Goal: Task Accomplishment & Management: Use online tool/utility

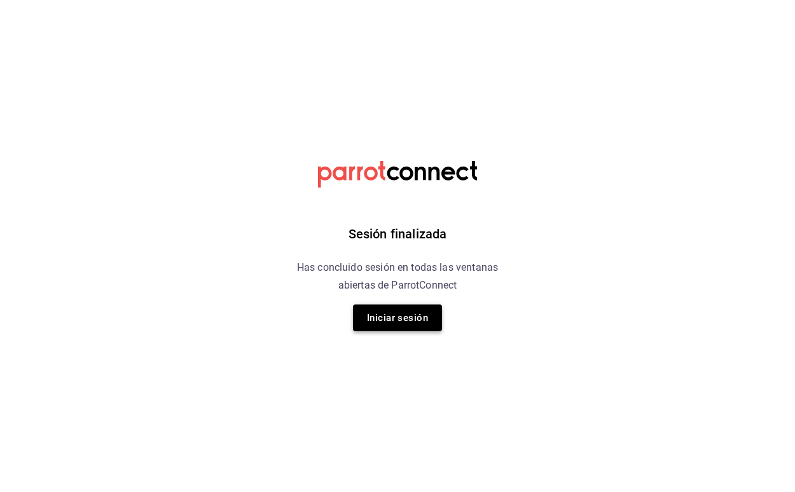
click at [399, 317] on button "Iniciar sesión" at bounding box center [397, 318] width 89 height 27
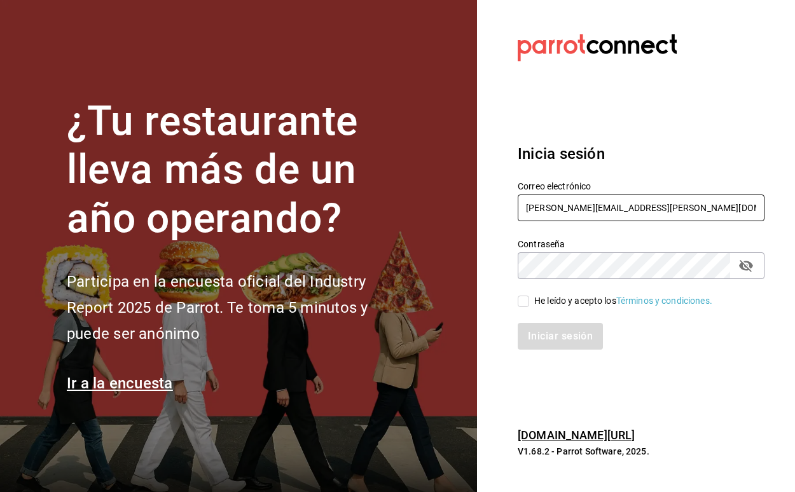
type input "ely.mendoza@grupocosteno.com"
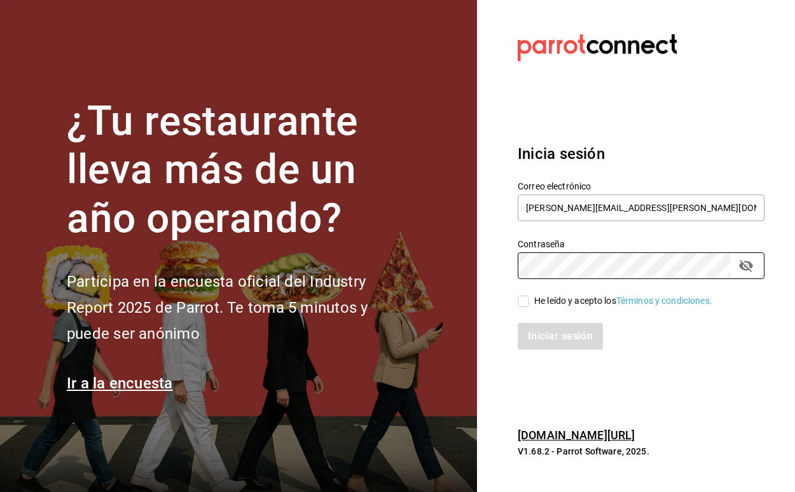
click at [518, 298] on input "He leído y acepto los Términos y condiciones." at bounding box center [523, 301] width 11 height 11
checkbox input "true"
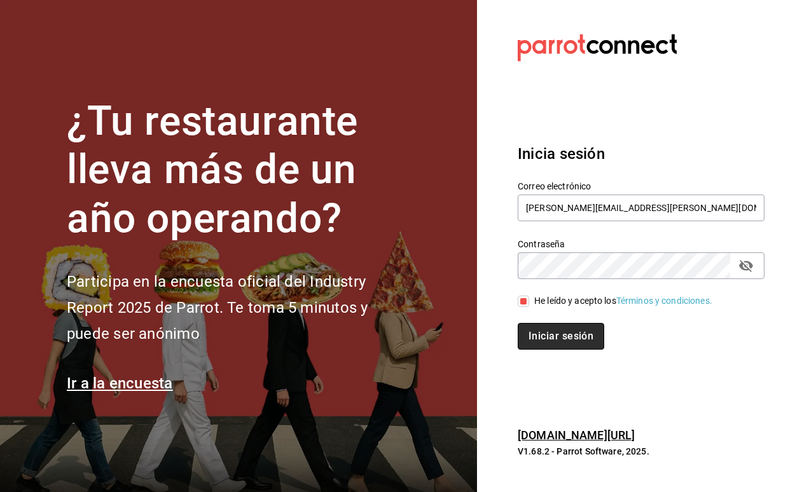
click at [547, 329] on button "Iniciar sesión" at bounding box center [561, 336] width 86 height 27
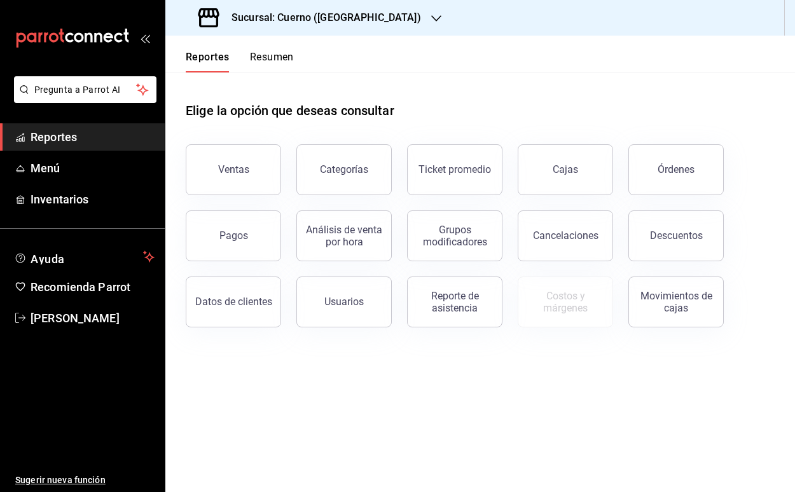
click at [254, 20] on h3 "Sucursal: Cuerno ([GEOGRAPHIC_DATA])" at bounding box center [321, 17] width 200 height 15
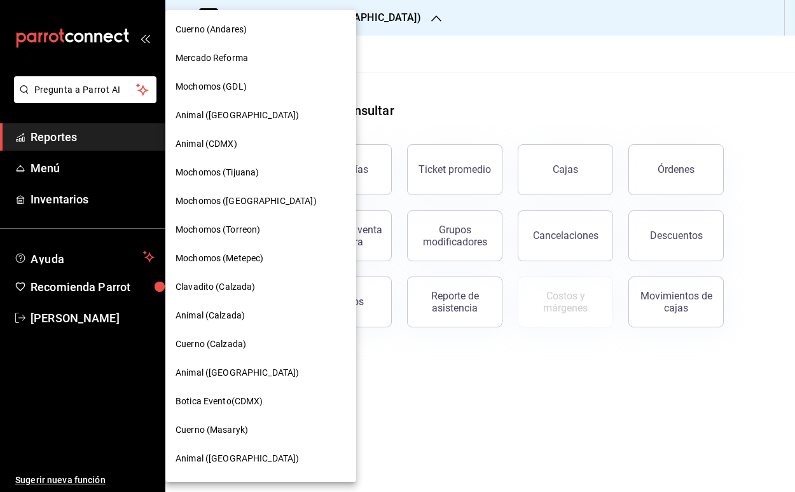
click at [230, 379] on span "Animal ([GEOGRAPHIC_DATA])" at bounding box center [236, 372] width 123 height 13
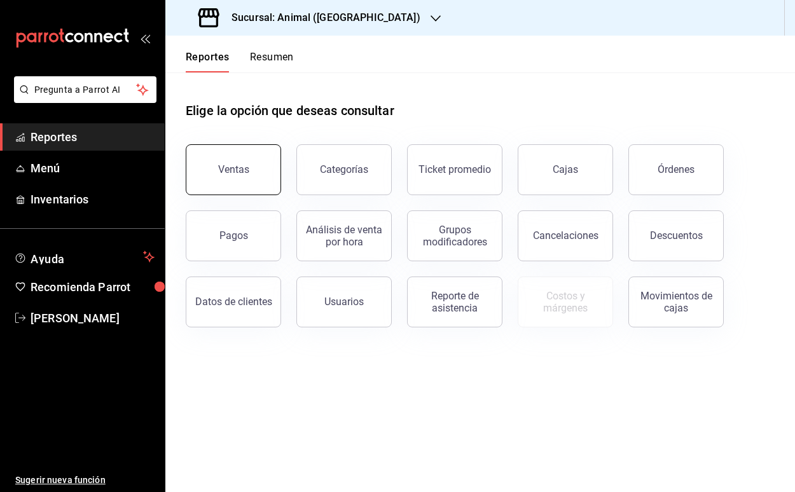
click at [258, 166] on button "Ventas" at bounding box center [233, 169] width 95 height 51
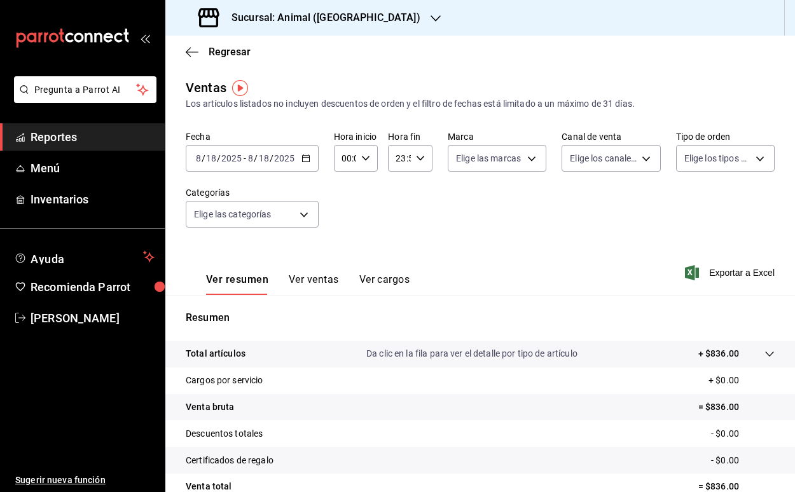
click at [308, 159] on \(Stroke\) "button" at bounding box center [306, 158] width 8 height 7
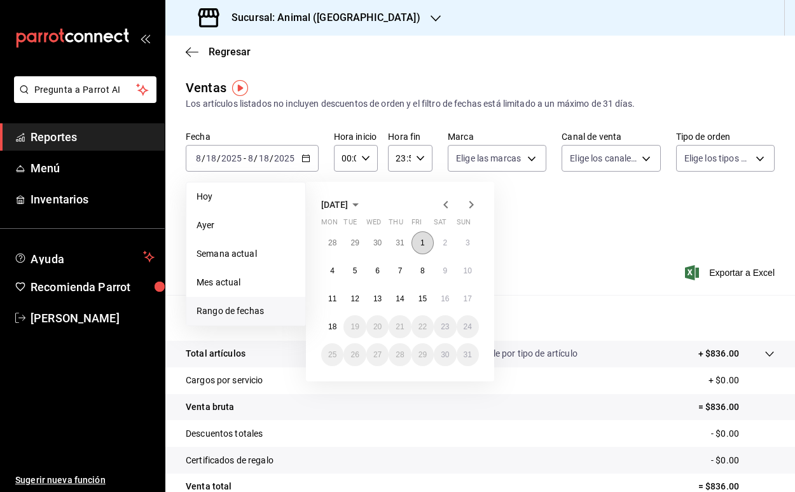
click at [424, 240] on button "1" at bounding box center [422, 242] width 22 height 23
click at [423, 303] on abbr "15" at bounding box center [422, 298] width 8 height 9
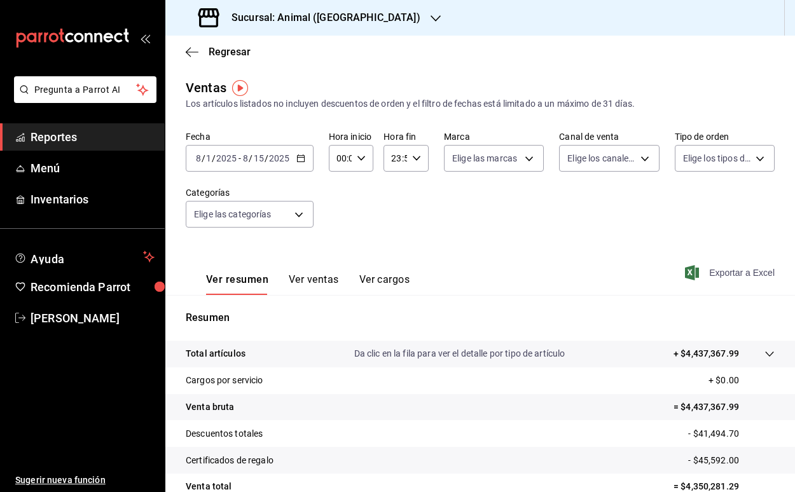
click at [736, 270] on span "Exportar a Excel" at bounding box center [730, 272] width 87 height 15
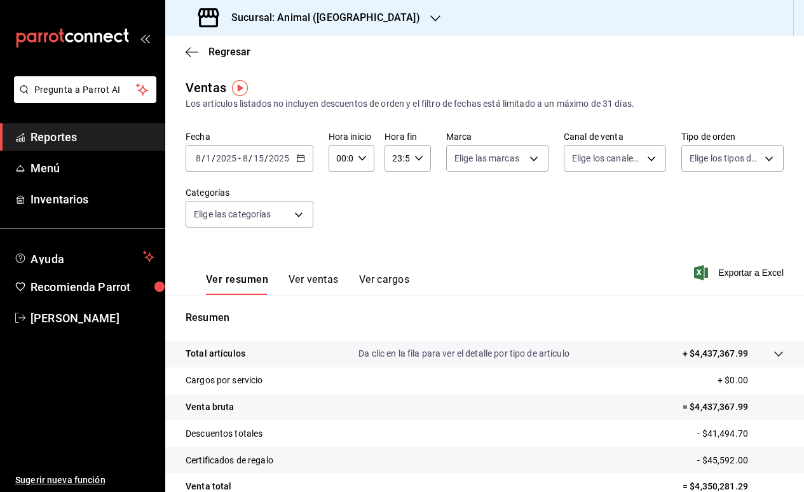
click at [237, 13] on h3 "Sucursal: Animal ([GEOGRAPHIC_DATA])" at bounding box center [320, 17] width 199 height 15
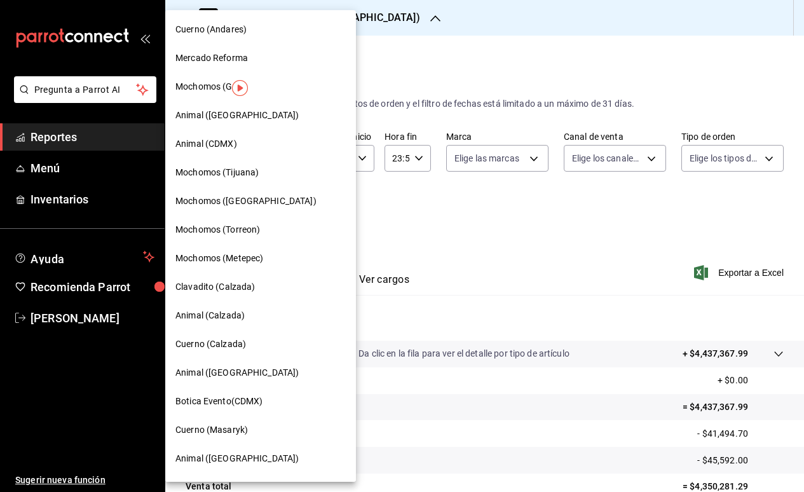
click at [242, 289] on span "Clavadito (Calzada)" at bounding box center [215, 286] width 80 height 13
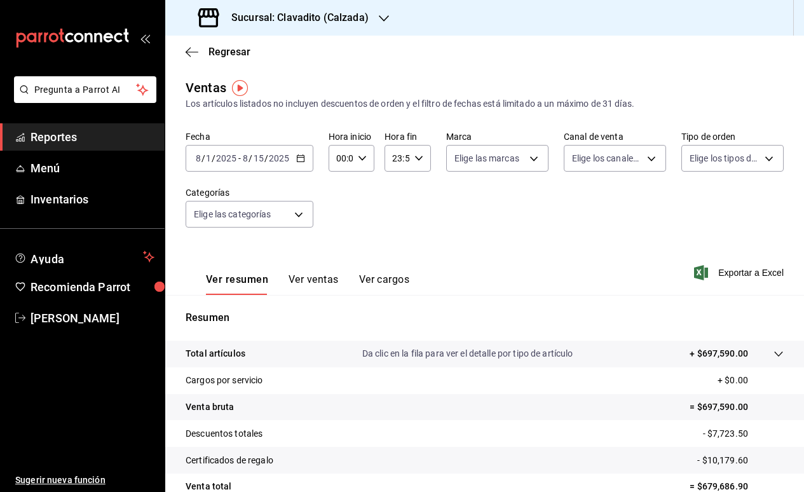
click at [301, 160] on icon "button" at bounding box center [300, 158] width 9 height 9
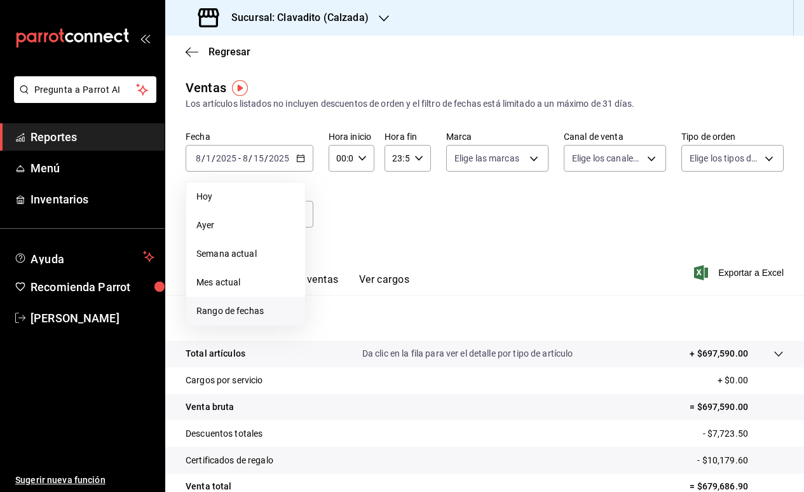
click at [242, 307] on span "Rango de fechas" at bounding box center [245, 311] width 99 height 13
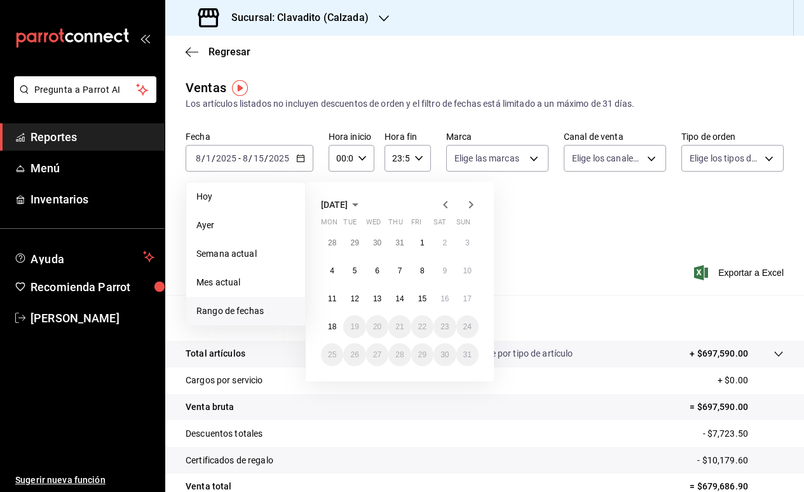
click at [445, 203] on icon "button" at bounding box center [445, 205] width 4 height 8
click at [355, 247] on abbr "1" at bounding box center [355, 242] width 4 height 9
click at [399, 357] on abbr "31" at bounding box center [400, 354] width 8 height 9
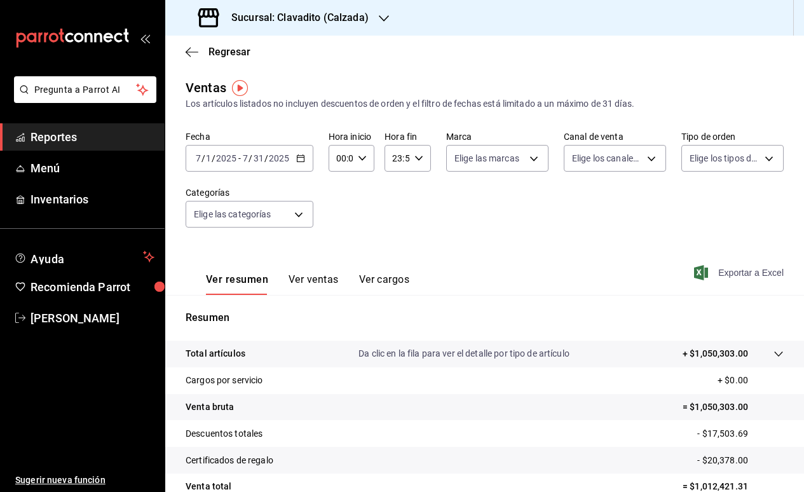
click at [738, 272] on span "Exportar a Excel" at bounding box center [740, 272] width 87 height 15
click at [298, 157] on icon "button" at bounding box center [300, 158] width 9 height 9
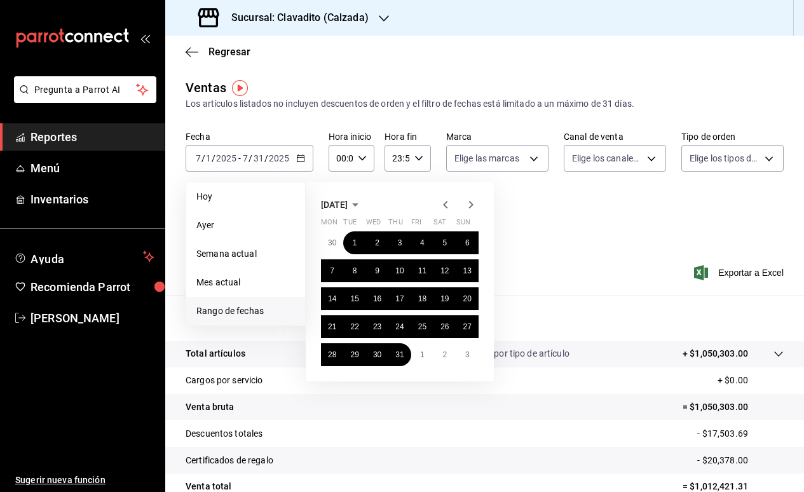
click at [473, 201] on icon "button" at bounding box center [471, 204] width 15 height 15
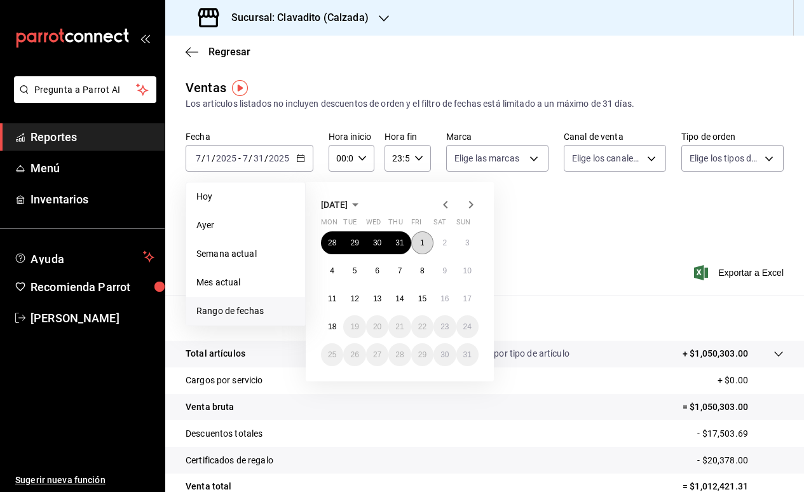
click at [422, 246] on abbr "1" at bounding box center [422, 242] width 4 height 9
click at [426, 299] on abbr "15" at bounding box center [422, 298] width 8 height 9
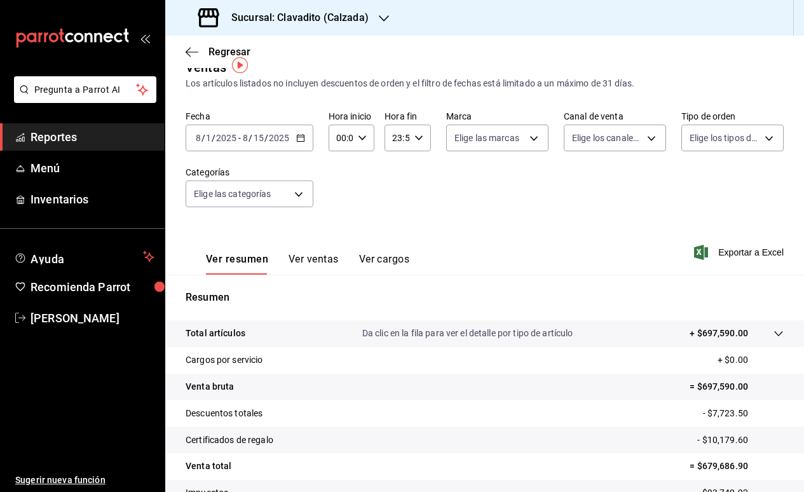
scroll to position [28, 0]
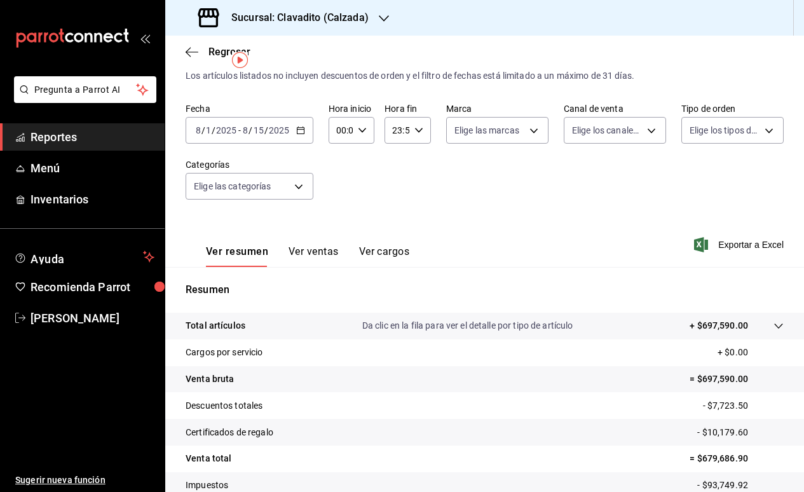
click at [299, 133] on icon "button" at bounding box center [300, 130] width 9 height 9
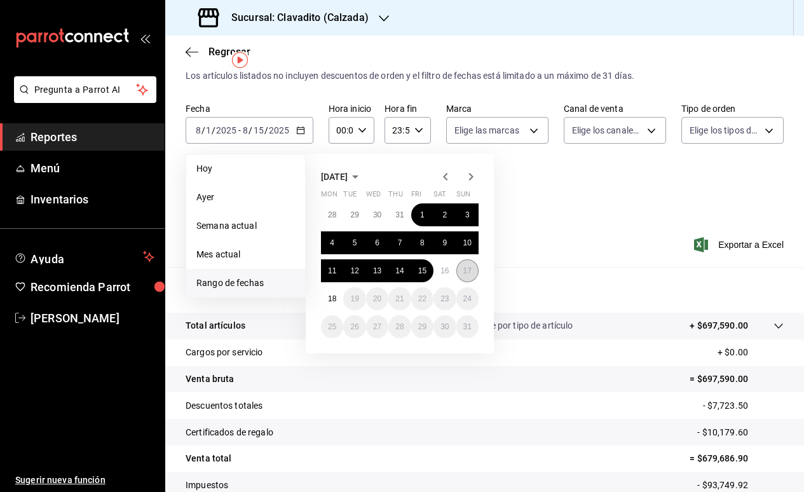
click at [472, 269] on button "17" at bounding box center [468, 270] width 22 height 23
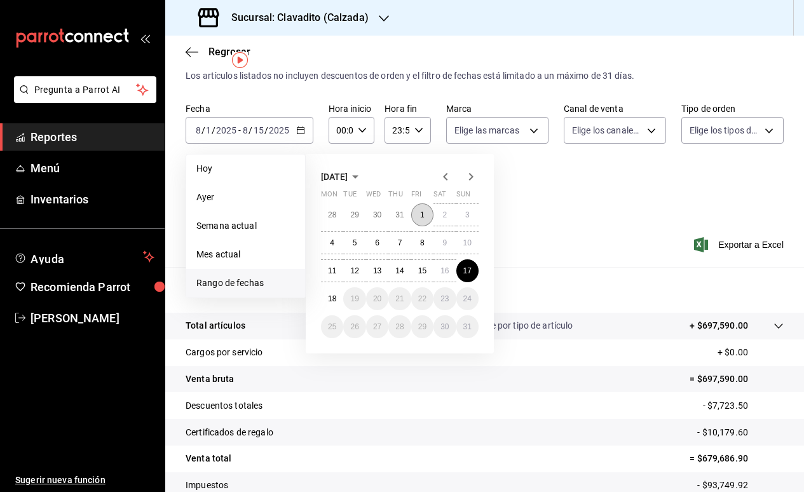
click at [415, 213] on button "1" at bounding box center [422, 214] width 22 height 23
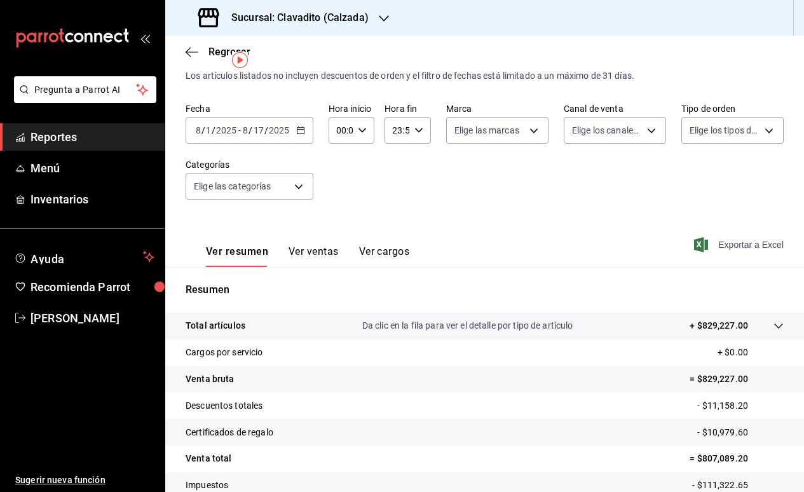
click at [726, 249] on span "Exportar a Excel" at bounding box center [740, 244] width 87 height 15
